Goal: Transaction & Acquisition: Download file/media

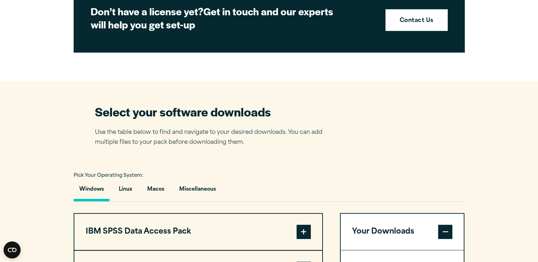
scroll to position [417, 0]
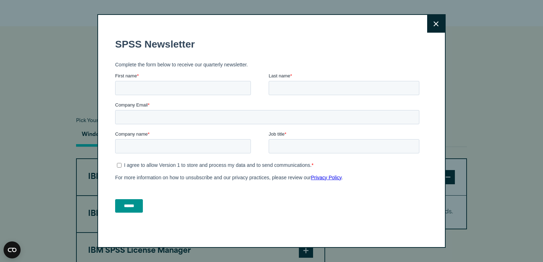
click at [435, 22] on icon at bounding box center [436, 23] width 5 height 5
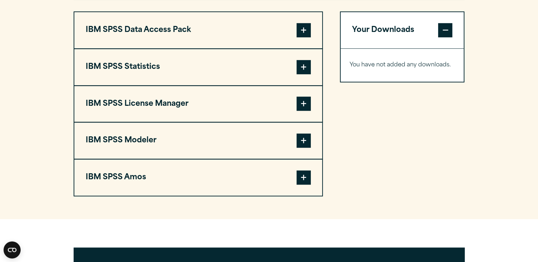
scroll to position [564, 0]
click at [304, 63] on span at bounding box center [303, 67] width 14 height 14
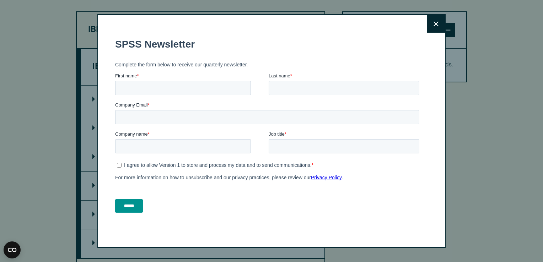
click at [434, 26] on icon at bounding box center [436, 23] width 5 height 5
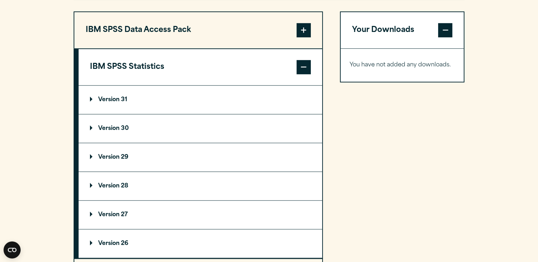
click at [101, 186] on p "Version 28" at bounding box center [109, 186] width 38 height 6
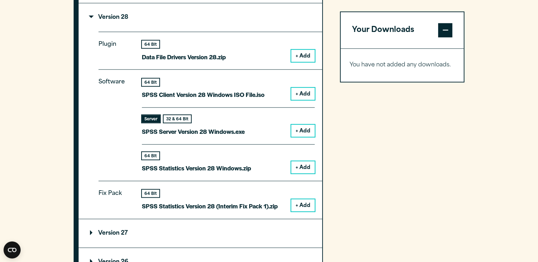
scroll to position [734, 0]
click at [300, 164] on button "+ Add" at bounding box center [302, 167] width 23 height 12
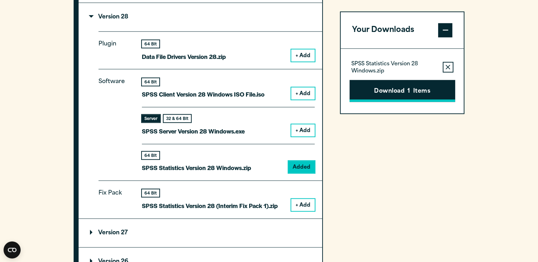
click at [391, 90] on button "Download 1 Items" at bounding box center [402, 91] width 106 height 22
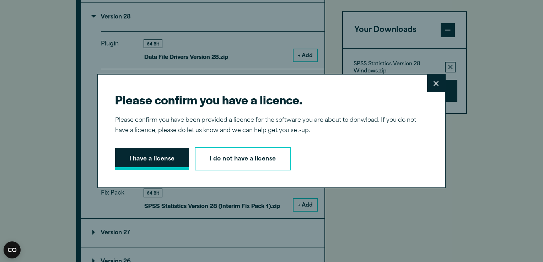
click at [158, 160] on button "I have a license" at bounding box center [152, 159] width 74 height 22
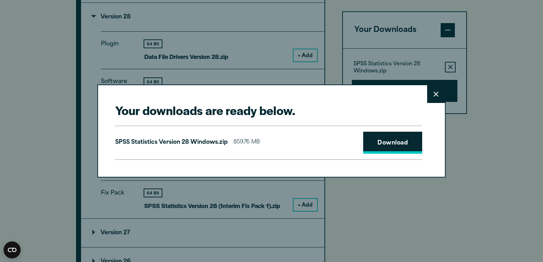
click at [386, 143] on link "Download" at bounding box center [392, 143] width 59 height 22
click at [427, 96] on button "Close" at bounding box center [436, 94] width 18 height 18
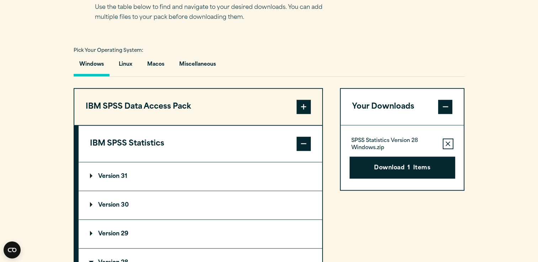
scroll to position [488, 0]
click at [155, 62] on button "Macos" at bounding box center [155, 66] width 28 height 20
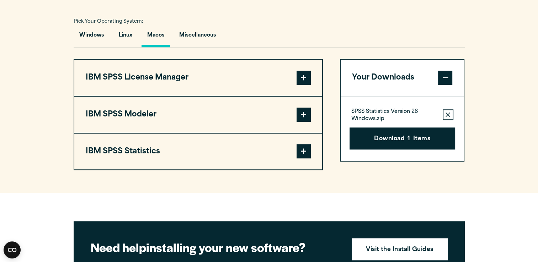
scroll to position [517, 0]
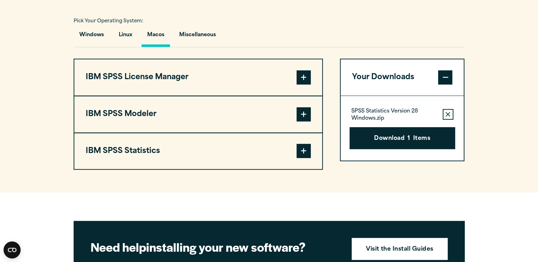
click at [304, 77] on span at bounding box center [303, 77] width 14 height 14
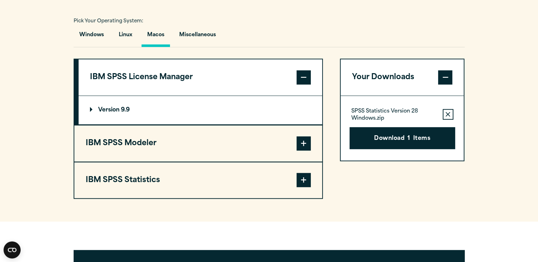
click at [304, 77] on span at bounding box center [303, 77] width 14 height 14
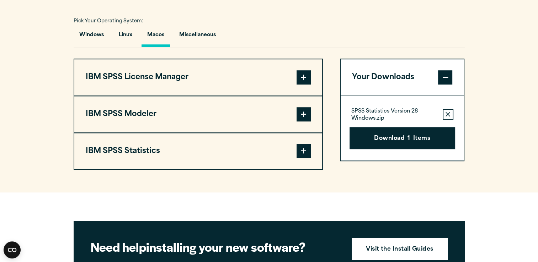
click at [304, 147] on span at bounding box center [303, 151] width 14 height 14
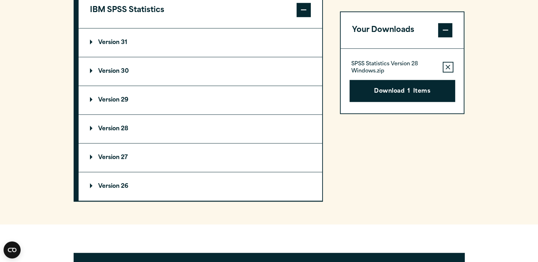
scroll to position [663, 0]
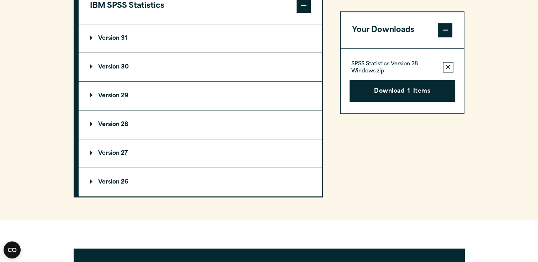
click at [121, 122] on p "Version 28" at bounding box center [109, 125] width 38 height 6
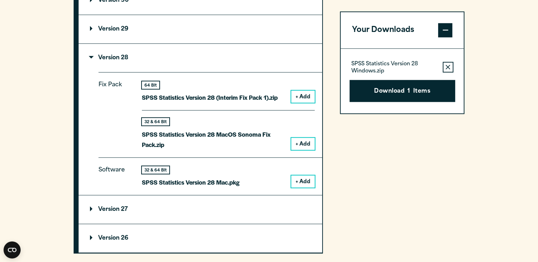
scroll to position [741, 0]
